Goal: Task Accomplishment & Management: Use online tool/utility

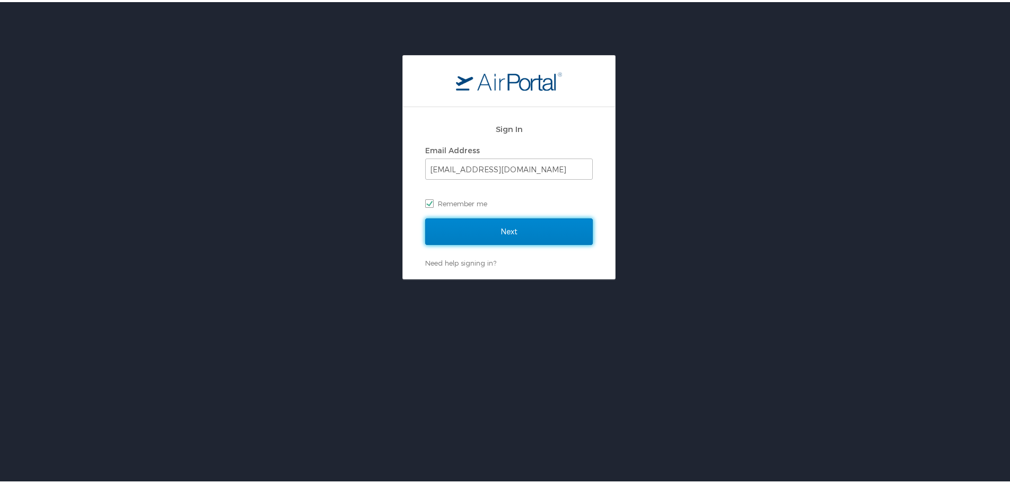
click at [500, 230] on input "Next" at bounding box center [509, 229] width 168 height 27
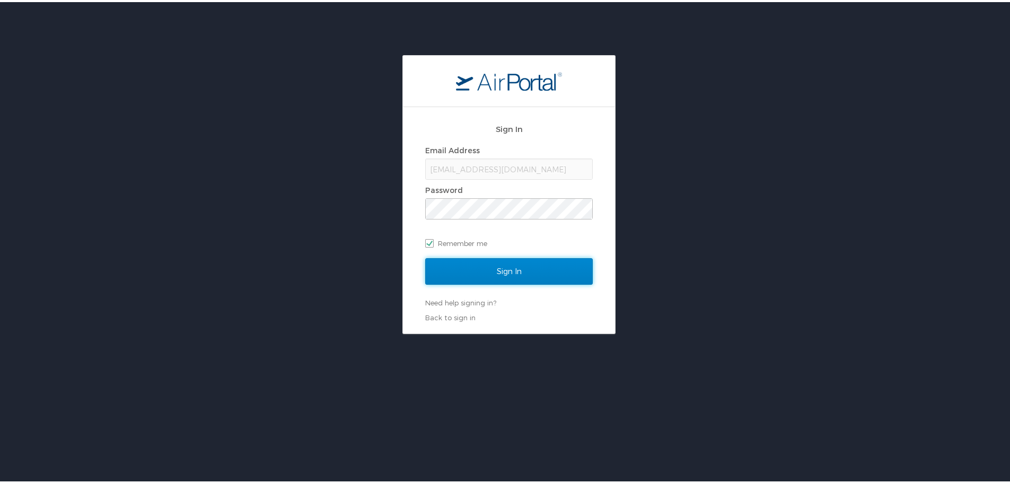
click at [489, 267] on input "Sign In" at bounding box center [509, 269] width 168 height 27
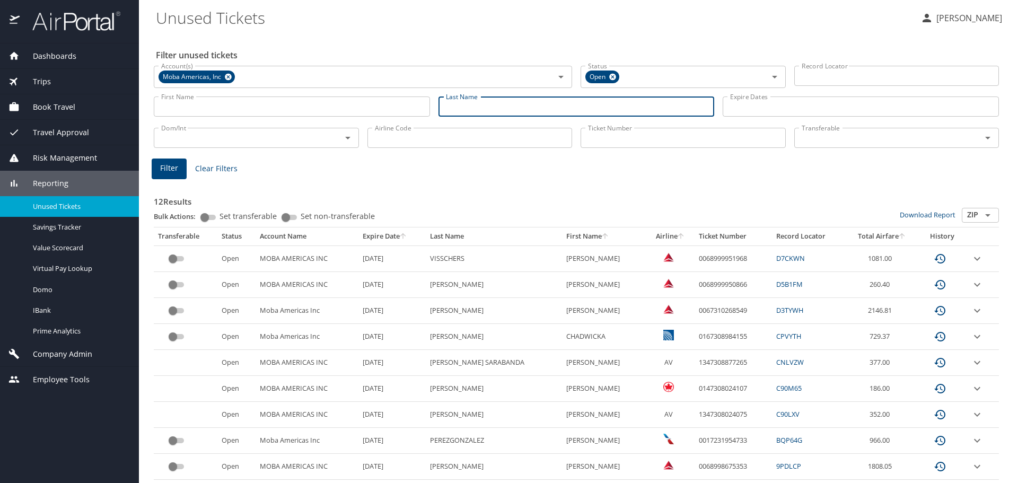
click at [478, 106] on input "Last Name" at bounding box center [577, 107] width 276 height 20
type input "artman"
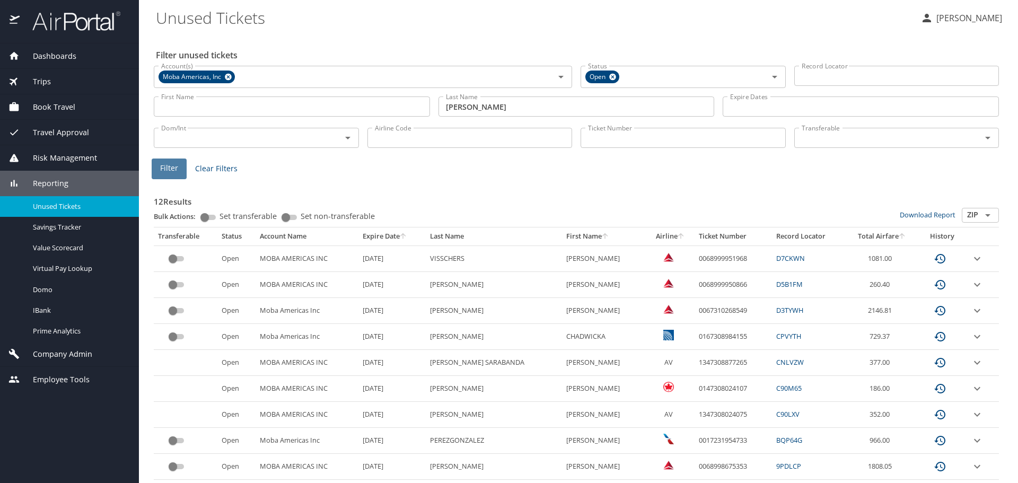
click at [165, 171] on span "Filter" at bounding box center [169, 168] width 18 height 13
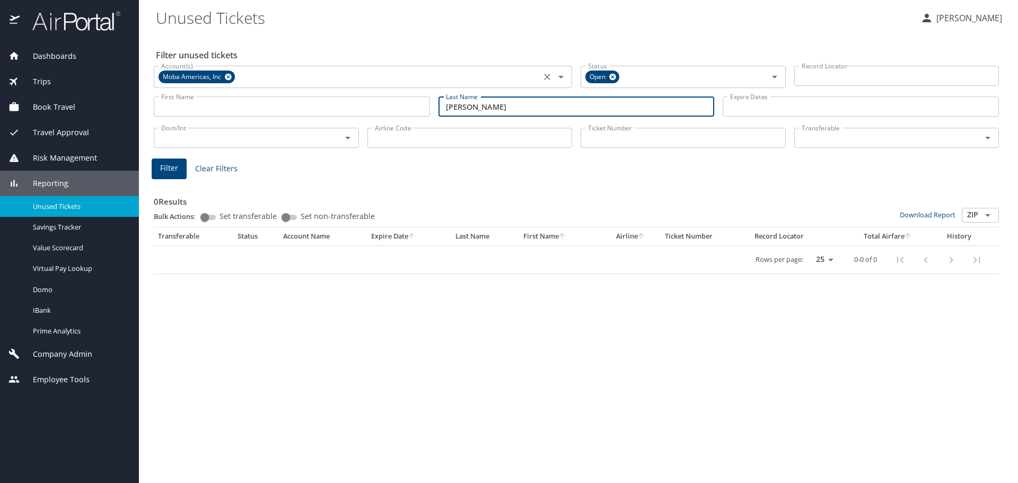
drag, startPoint x: 486, startPoint y: 103, endPoint x: 177, endPoint y: 86, distance: 309.7
click at [177, 86] on div "Filter unused tickets Account(s) Moba Americas, Inc Account(s) Status Open Stat…" at bounding box center [578, 258] width 845 height 449
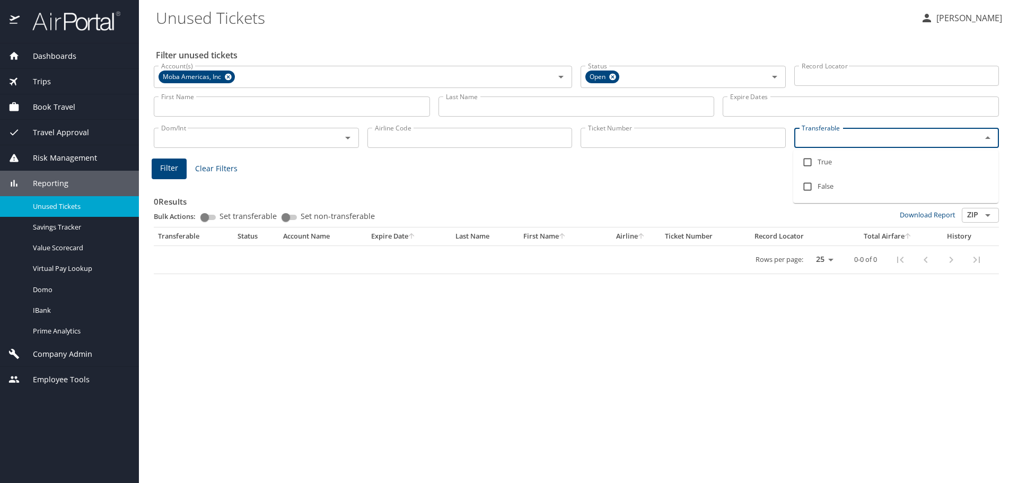
click at [835, 137] on input "Transferable" at bounding box center [882, 138] width 168 height 14
click at [801, 161] on input "checkbox" at bounding box center [808, 162] width 20 height 20
checkbox input "true"
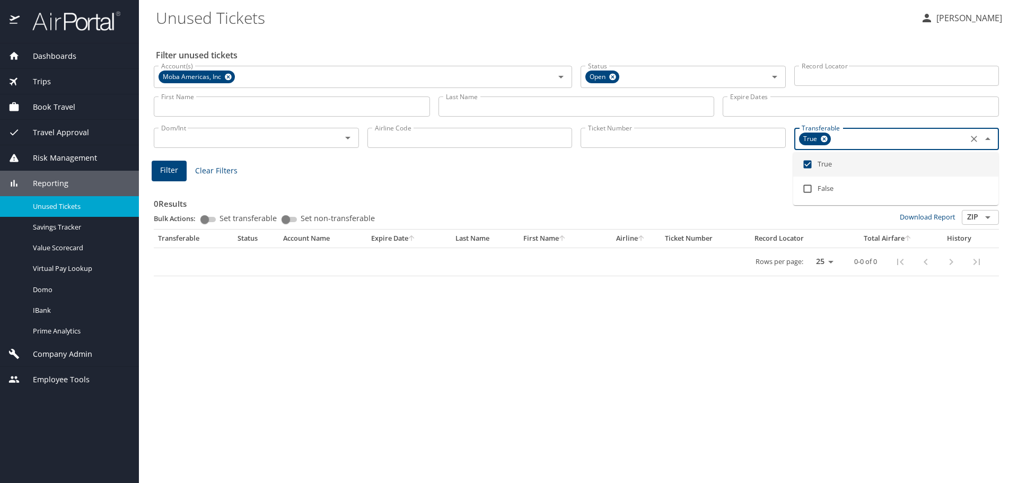
click at [173, 166] on span "Filter" at bounding box center [169, 170] width 18 height 13
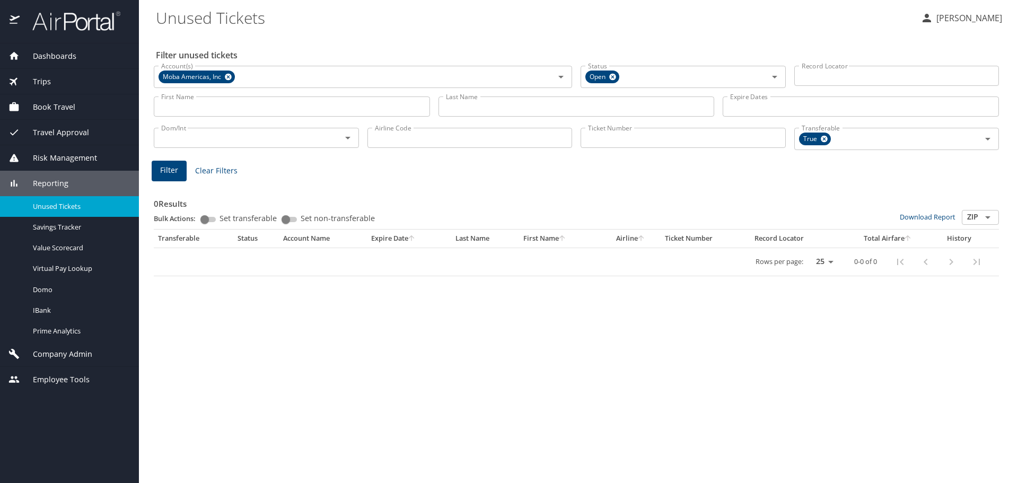
click at [47, 81] on span "Trips" at bounding box center [35, 82] width 31 height 12
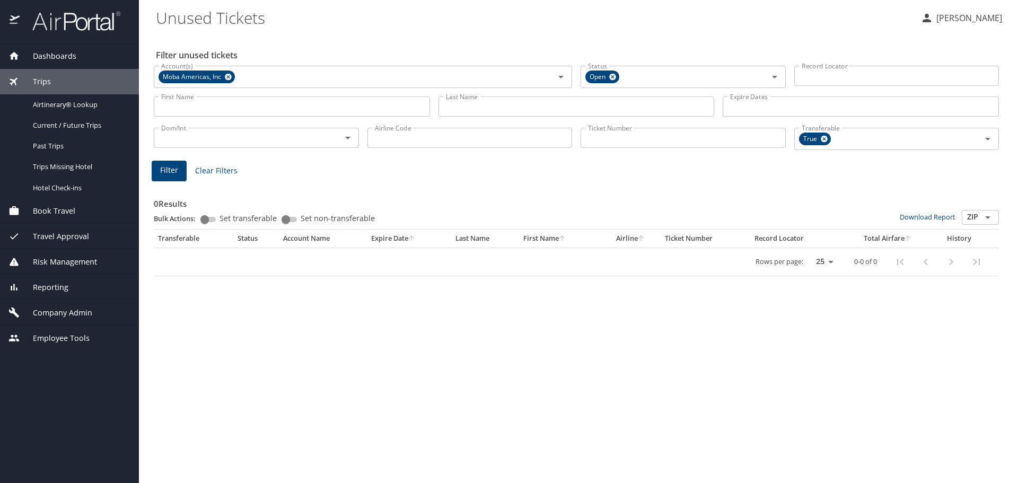
click at [56, 57] on span "Dashboards" at bounding box center [48, 56] width 57 height 12
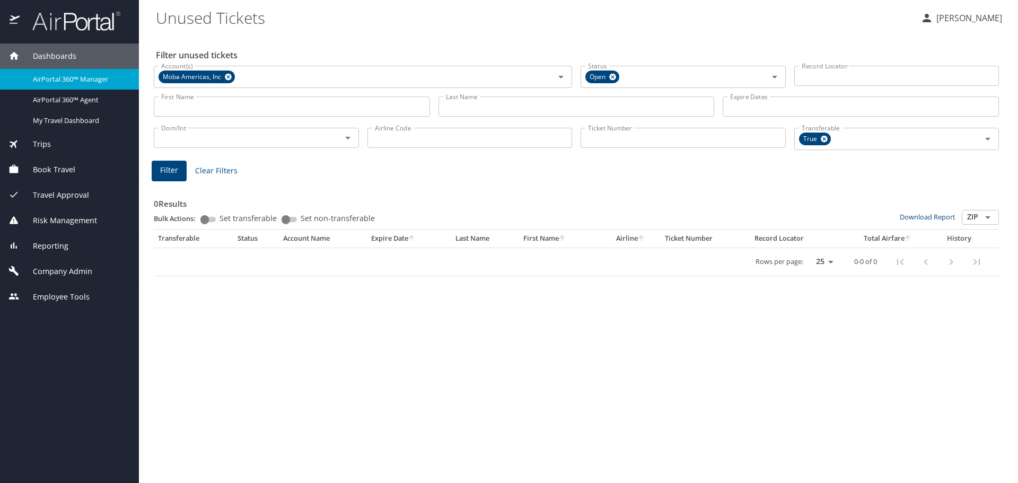
click at [56, 57] on span "Dashboards" at bounding box center [48, 56] width 57 height 12
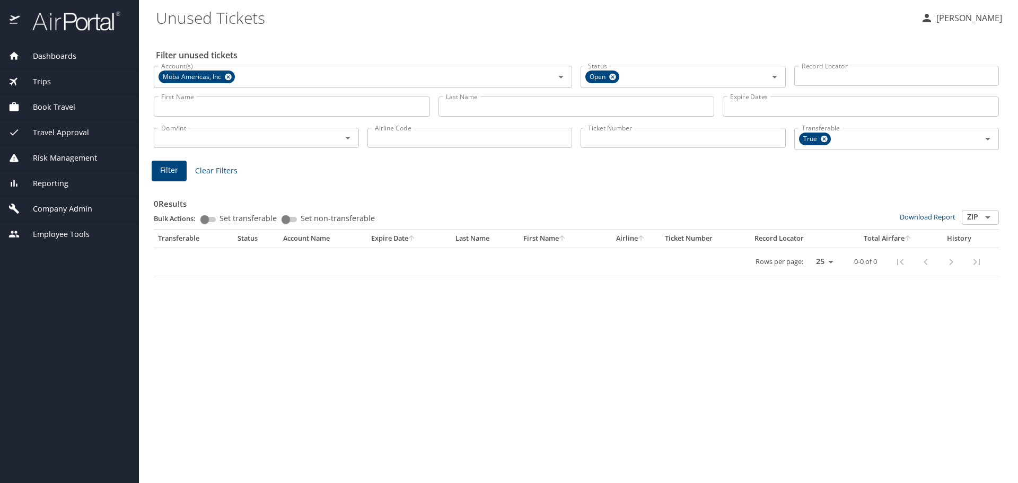
click at [43, 55] on span "Dashboards" at bounding box center [48, 56] width 57 height 12
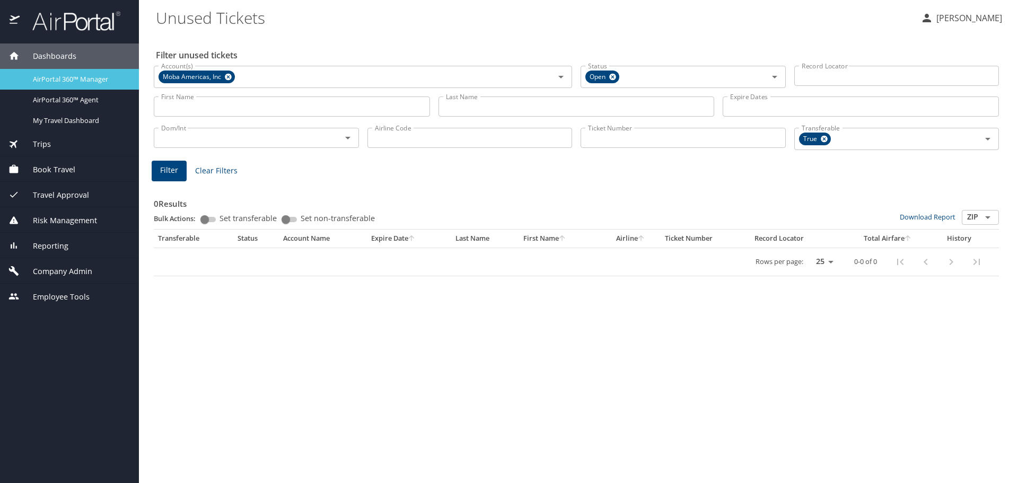
click at [56, 78] on span "AirPortal 360™ Manager" at bounding box center [79, 79] width 93 height 10
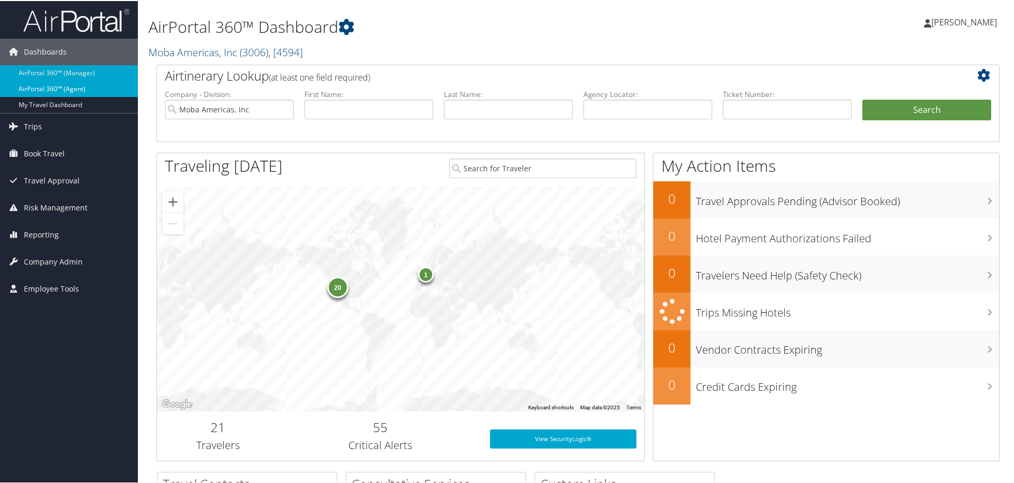
click at [54, 88] on link "AirPortal 360™ (Agent)" at bounding box center [69, 88] width 138 height 16
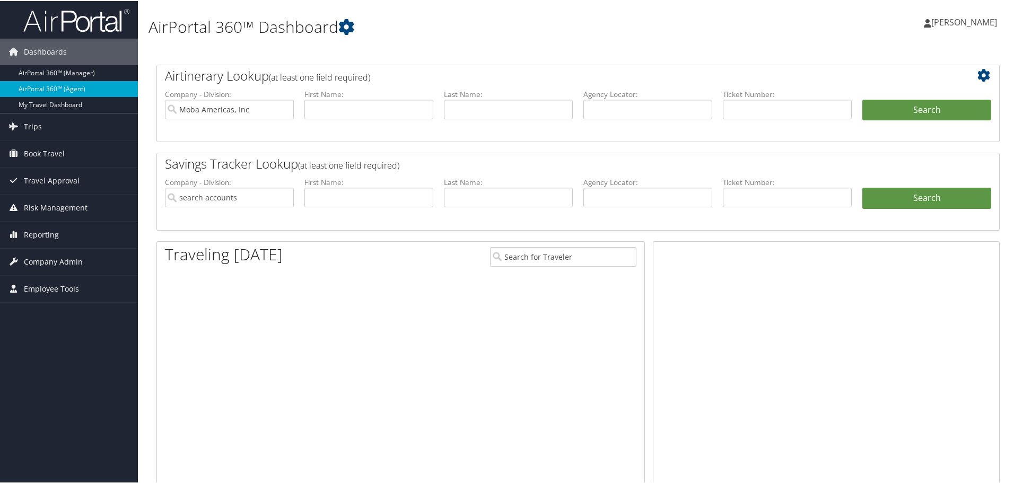
type input "Moba Americas, Inc"
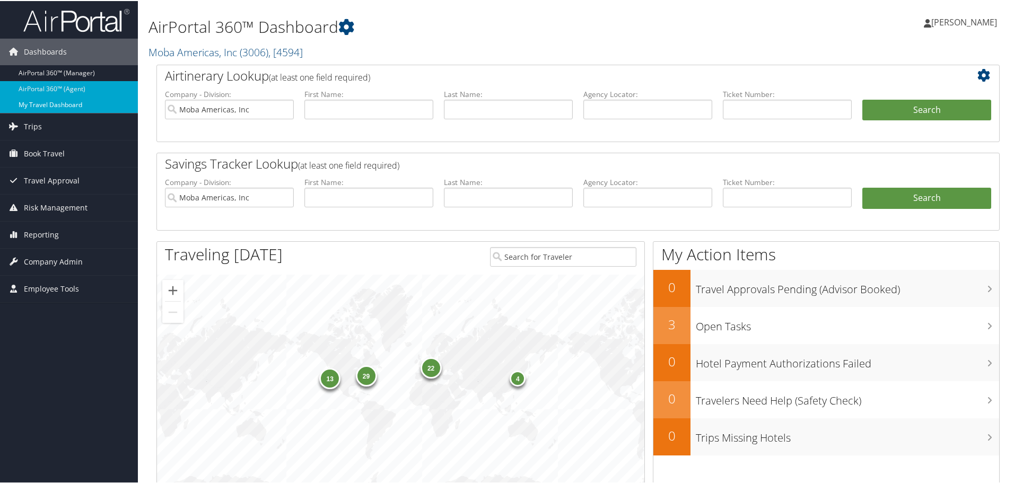
click at [49, 106] on link "My Travel Dashboard" at bounding box center [69, 104] width 138 height 16
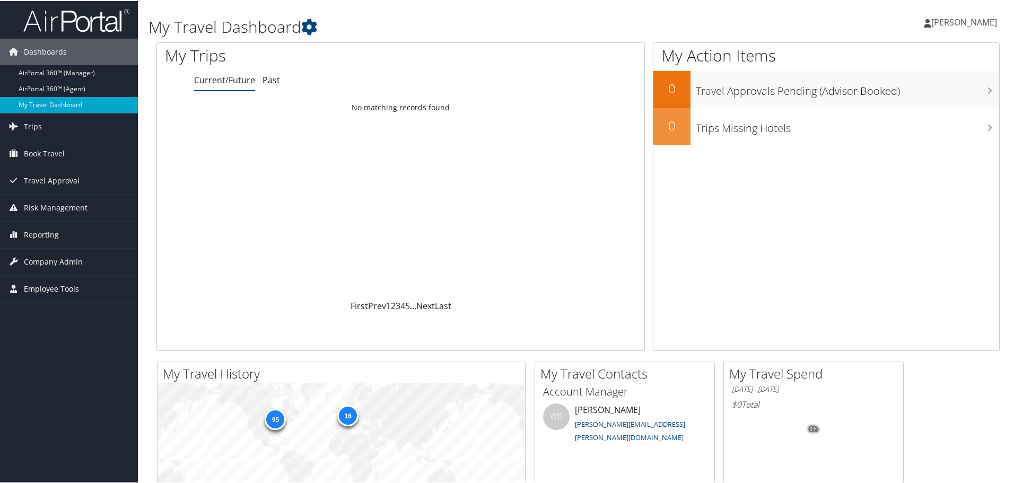
click at [62, 283] on span "Employee Tools" at bounding box center [51, 288] width 55 height 27
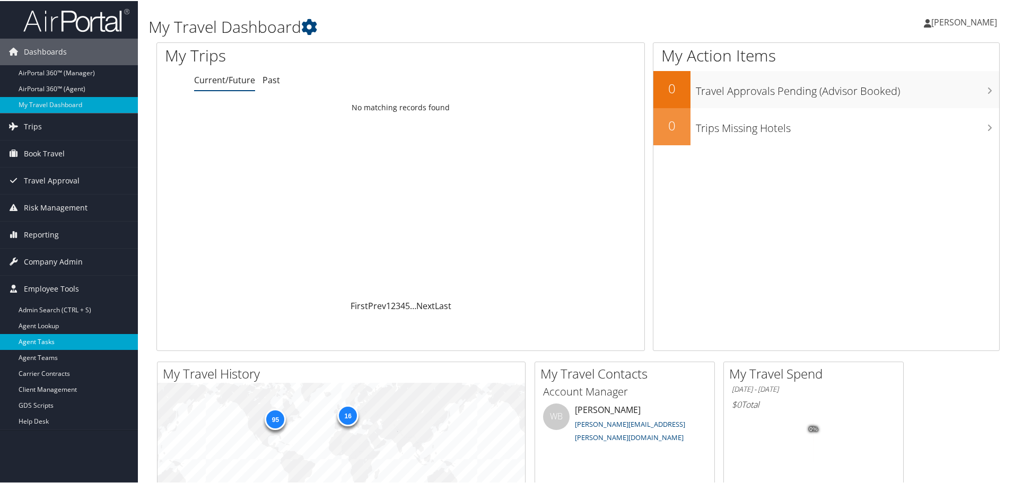
click at [65, 340] on link "Agent Tasks" at bounding box center [69, 341] width 138 height 16
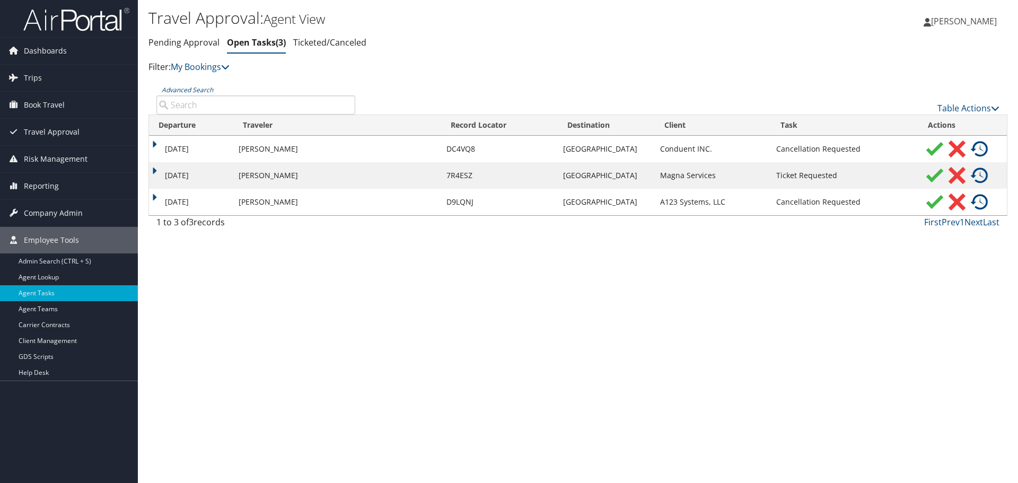
click at [932, 149] on img at bounding box center [935, 149] width 17 height 17
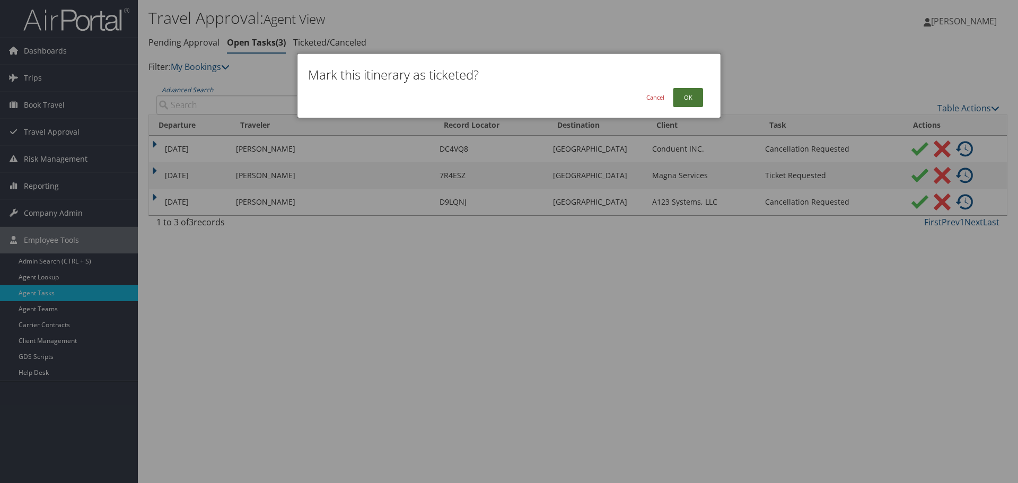
click at [687, 99] on button "OK" at bounding box center [688, 97] width 30 height 19
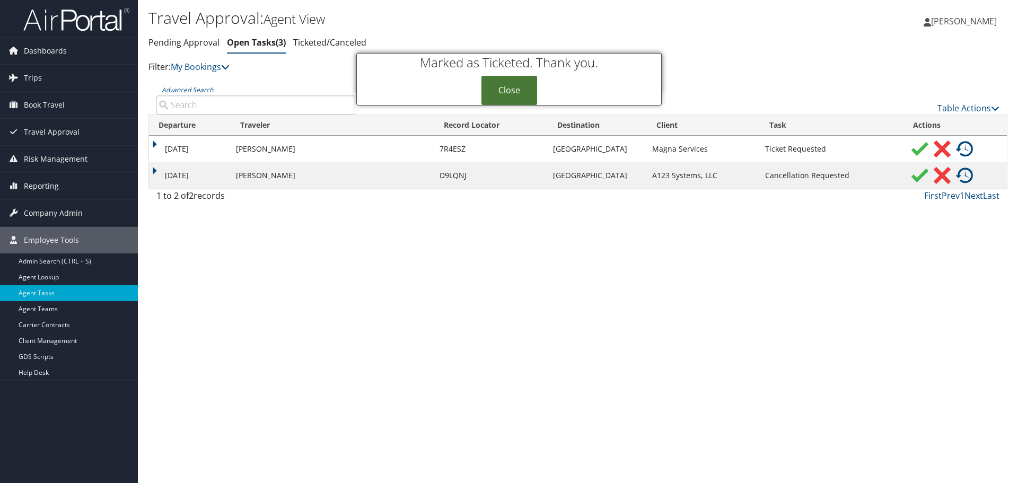
click at [500, 94] on link "Close" at bounding box center [510, 90] width 56 height 29
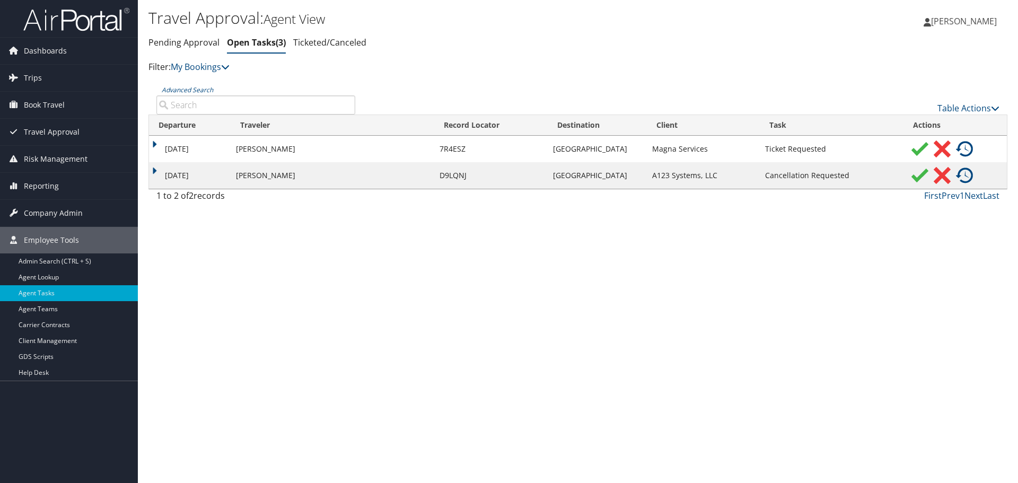
click at [937, 150] on img at bounding box center [942, 149] width 17 height 17
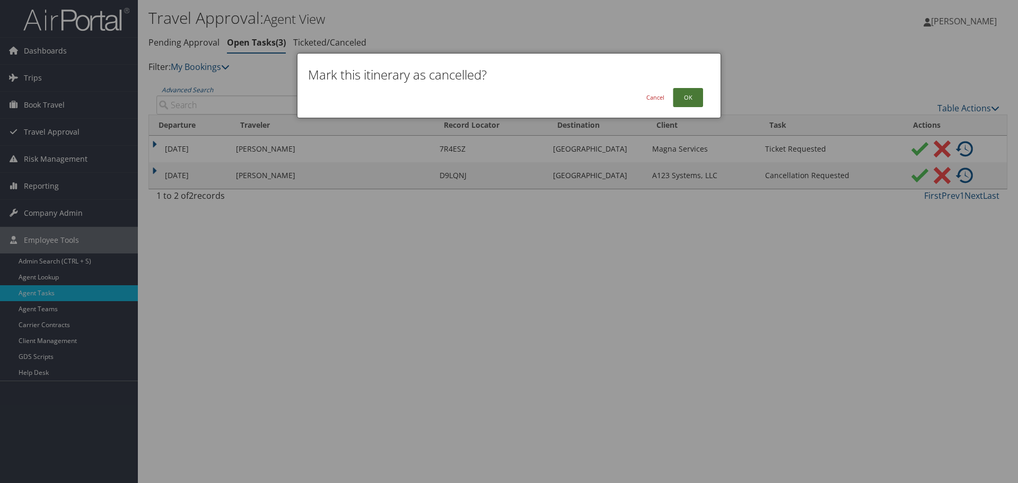
click at [687, 99] on button "OK" at bounding box center [688, 97] width 30 height 19
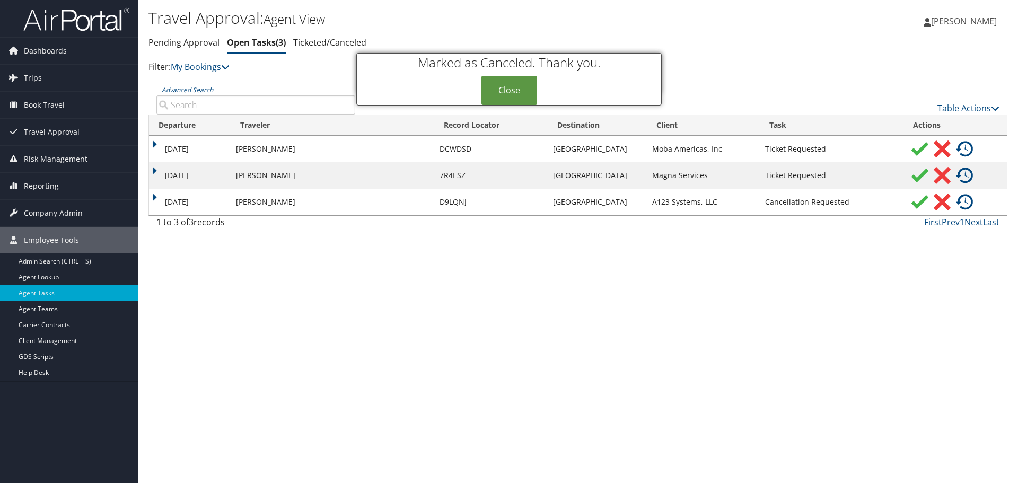
click at [944, 205] on img at bounding box center [942, 202] width 17 height 17
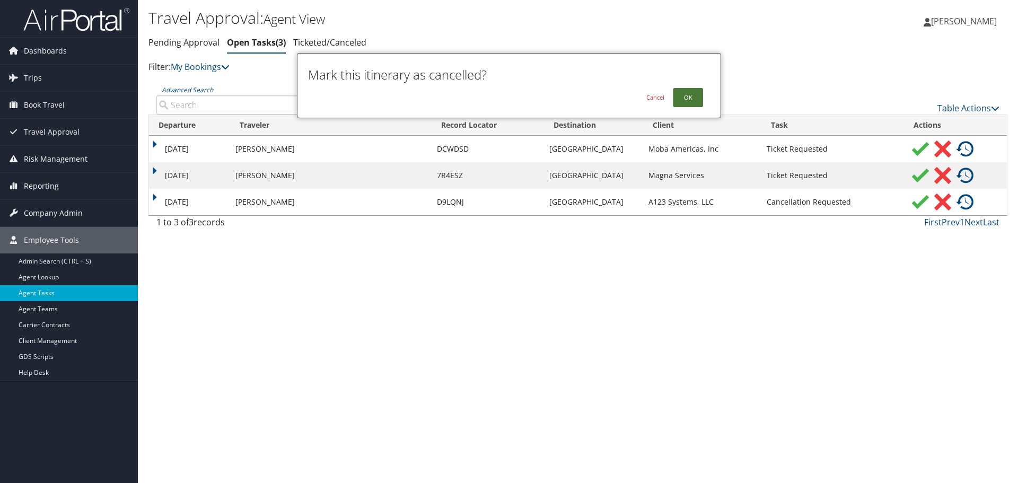
click at [685, 94] on button "OK" at bounding box center [688, 97] width 30 height 19
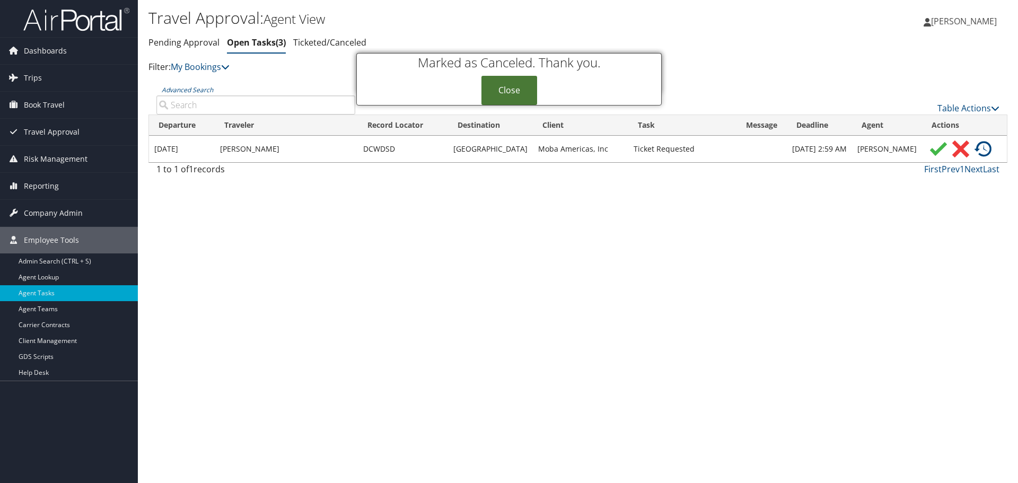
click at [503, 85] on link "Close" at bounding box center [510, 90] width 56 height 29
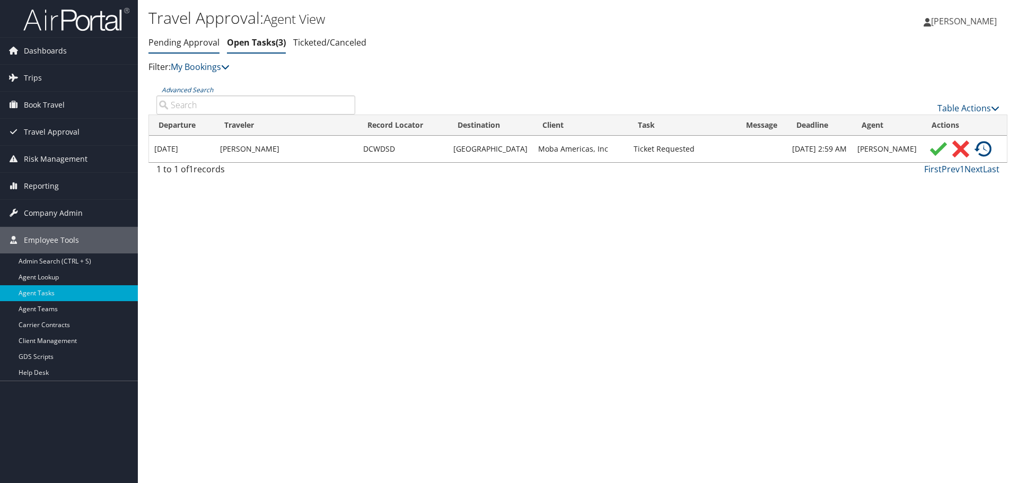
click at [164, 40] on link "Pending Approval" at bounding box center [184, 43] width 71 height 12
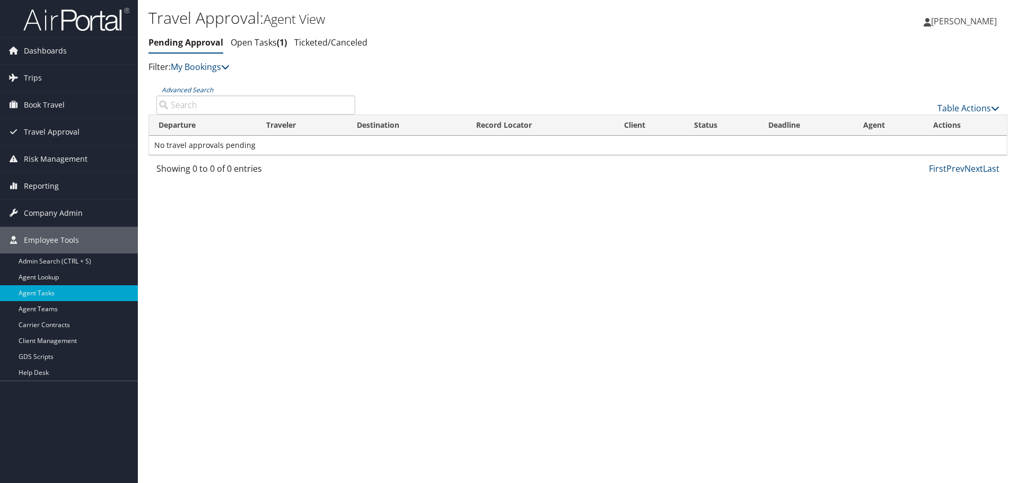
click at [320, 239] on div "Travel Approval: Agent View Pending Approval Open Tasks 1 Ticketed/Canceled Pen…" at bounding box center [578, 241] width 880 height 483
